Goal: Task Accomplishment & Management: Manage account settings

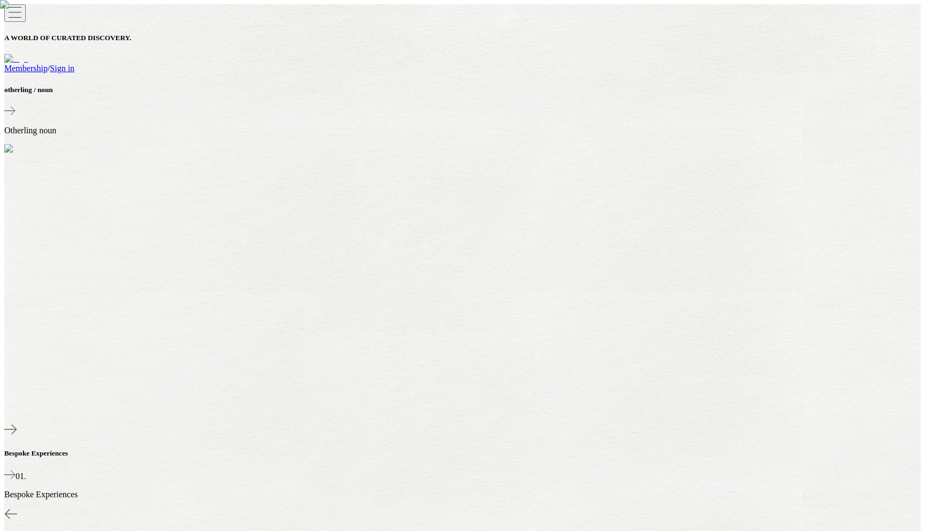
click at [888, 5] on div "A WORLD OF CURATED DISCOVERY. Membership / Sign in" at bounding box center [462, 38] width 917 height 69
click at [74, 64] on link "Sign in" at bounding box center [62, 68] width 25 height 9
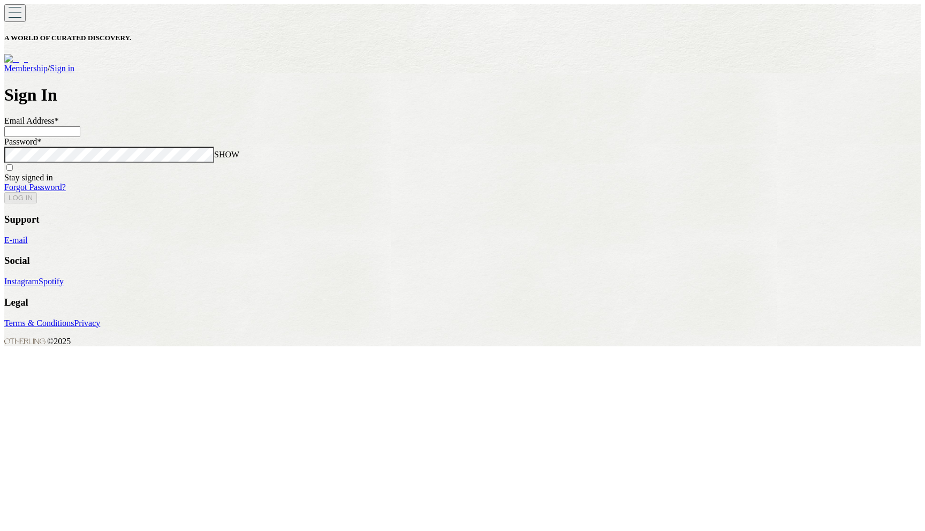
click at [80, 137] on input at bounding box center [42, 131] width 76 height 11
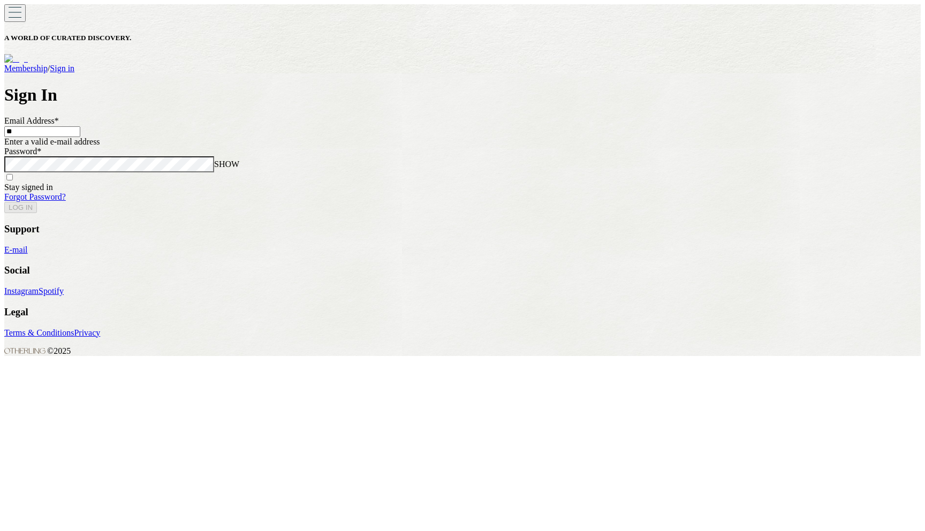
type input "*"
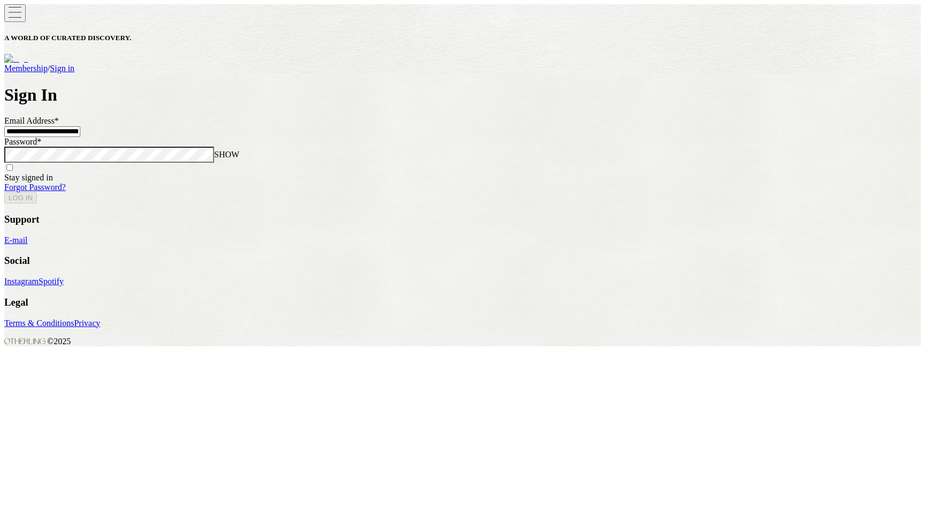
type input "**********"
click at [4, 192] on button "LOG IN" at bounding box center [20, 197] width 33 height 11
